Goal: Task Accomplishment & Management: Complete application form

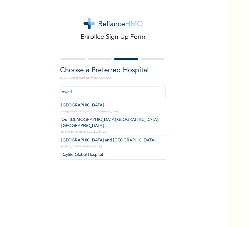
click at [83, 95] on input "bwari" at bounding box center [113, 92] width 106 height 12
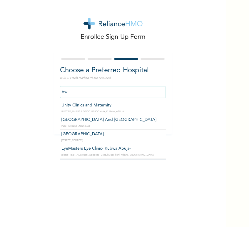
type input "b"
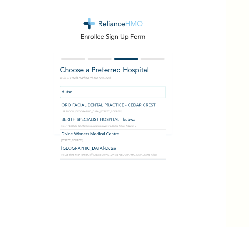
type input "BERITH SPECIALIST HOSPITAL - kubwa"
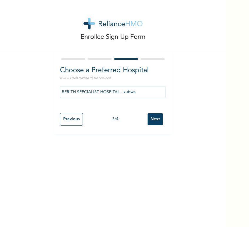
click at [152, 124] on input "Next" at bounding box center [155, 119] width 15 height 12
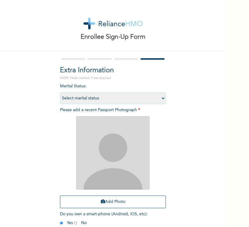
click at [161, 99] on select "Select marital status [DEMOGRAPHIC_DATA] Married [DEMOGRAPHIC_DATA] Widow/[DEMO…" at bounding box center [113, 98] width 106 height 12
select select "1"
click at [60, 92] on select "Select marital status [DEMOGRAPHIC_DATA] Married [DEMOGRAPHIC_DATA] Widow/[DEMO…" at bounding box center [113, 98] width 106 height 12
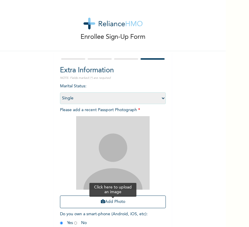
click at [114, 205] on button "Add Photo" at bounding box center [113, 202] width 106 height 13
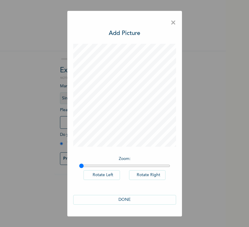
click at [130, 202] on button "DONE" at bounding box center [124, 200] width 103 height 10
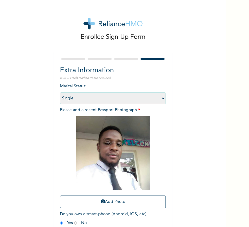
scroll to position [31, 0]
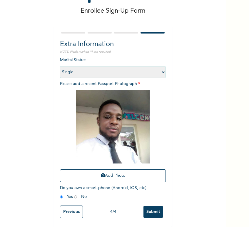
click at [150, 206] on input "Submit" at bounding box center [153, 212] width 19 height 12
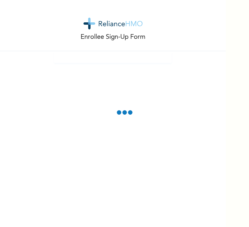
scroll to position [0, 0]
